Goal: Task Accomplishment & Management: Complete application form

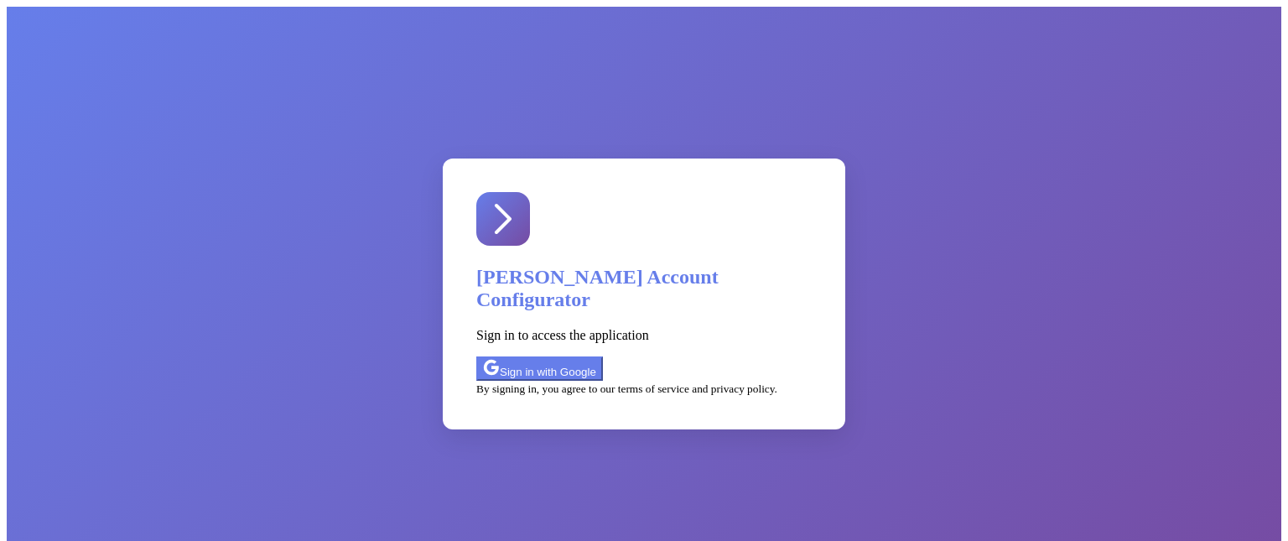
click at [596, 359] on div "Sign in with Google" at bounding box center [539, 368] width 113 height 19
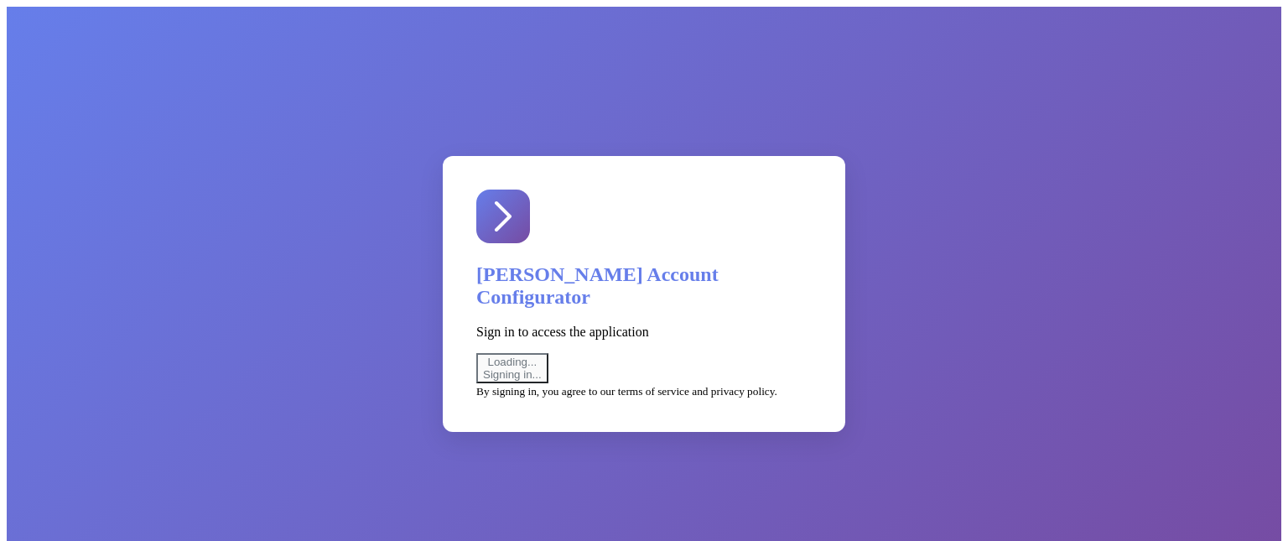
select select "uat"
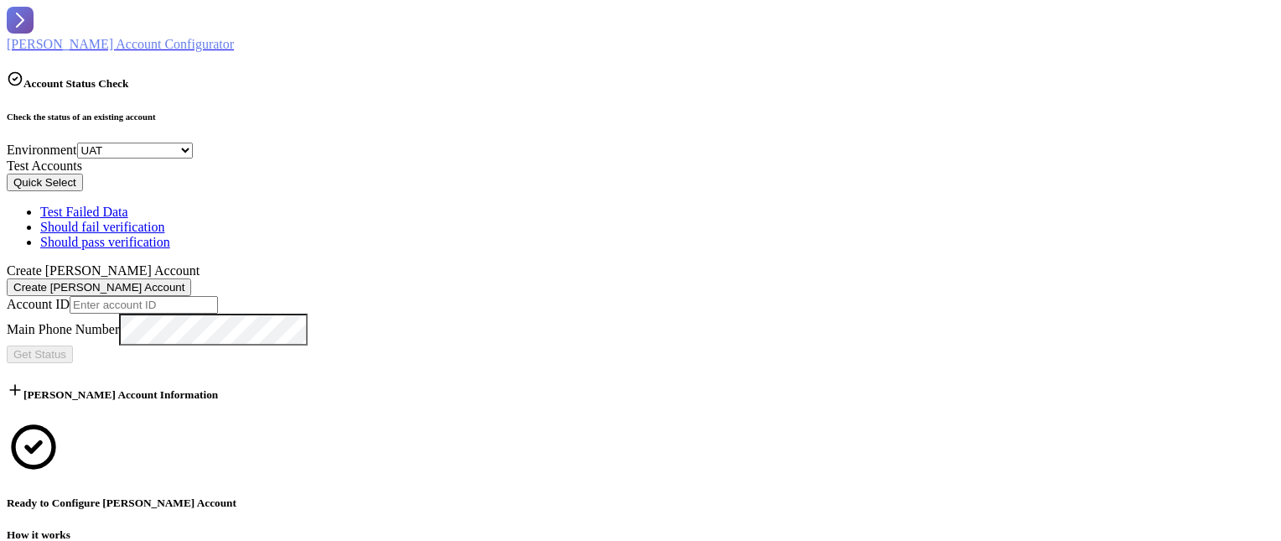
click at [131, 296] on input "text" at bounding box center [144, 305] width 148 height 18
paste input "403446482004"
type input "403446482004"
click at [66, 348] on span "Get Status" at bounding box center [39, 354] width 53 height 13
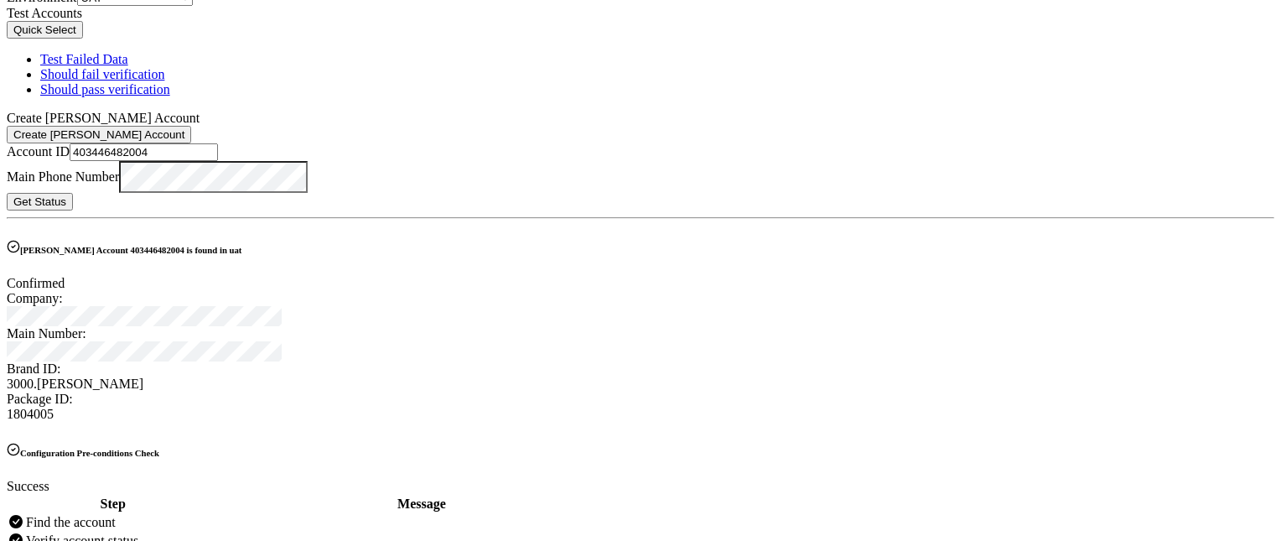
scroll to position [344, 0]
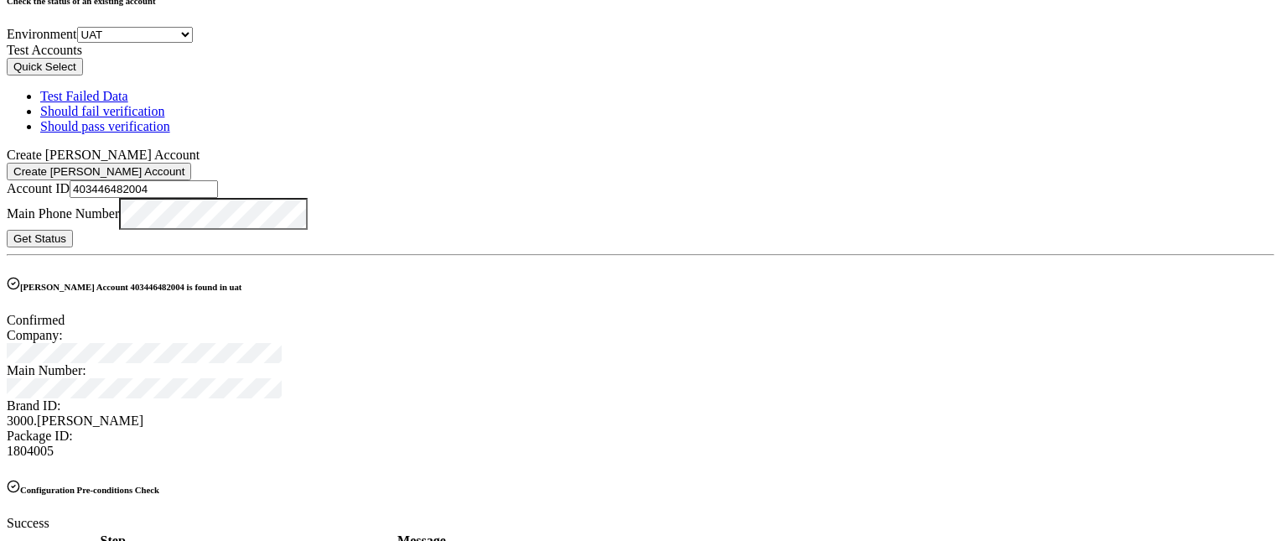
scroll to position [95, 0]
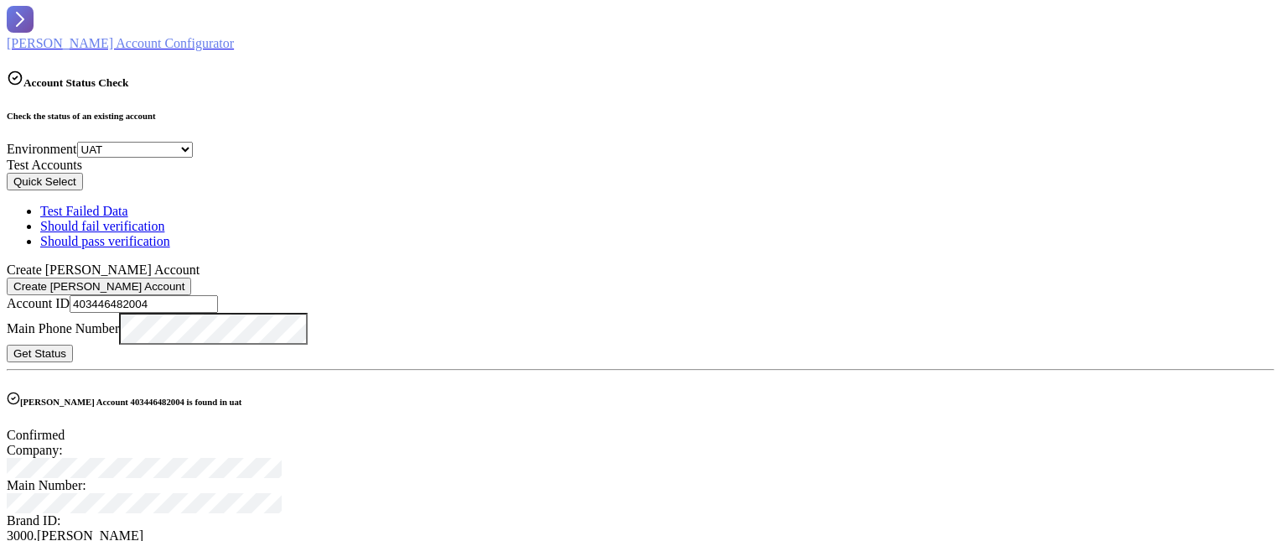
scroll to position [0, 0]
